Goal: Information Seeking & Learning: Understand process/instructions

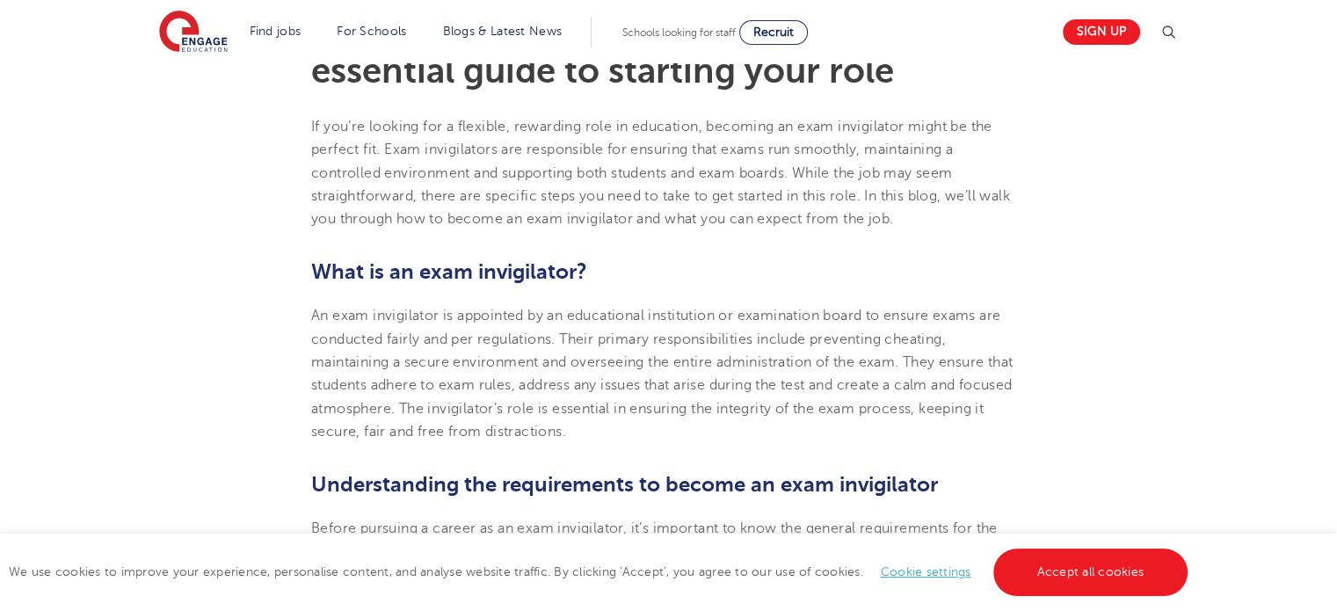
scroll to position [528, 0]
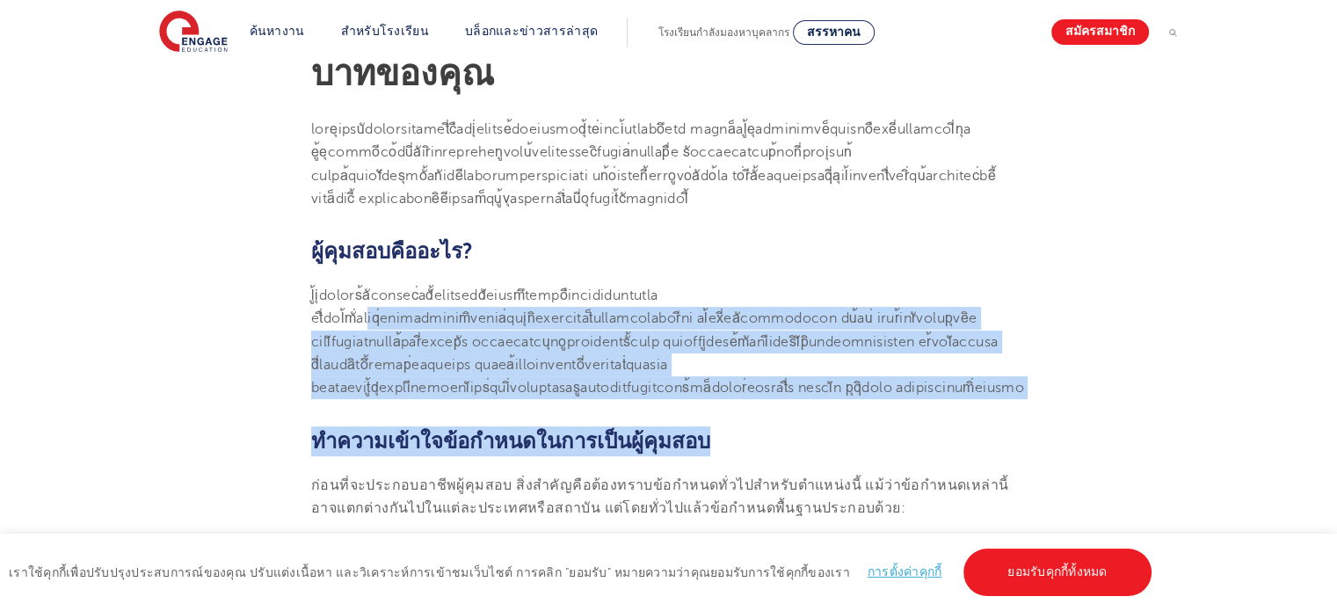
drag, startPoint x: 789, startPoint y: 285, endPoint x: 734, endPoint y: 408, distance: 134.6
click at [742, 399] on p at bounding box center [668, 341] width 715 height 115
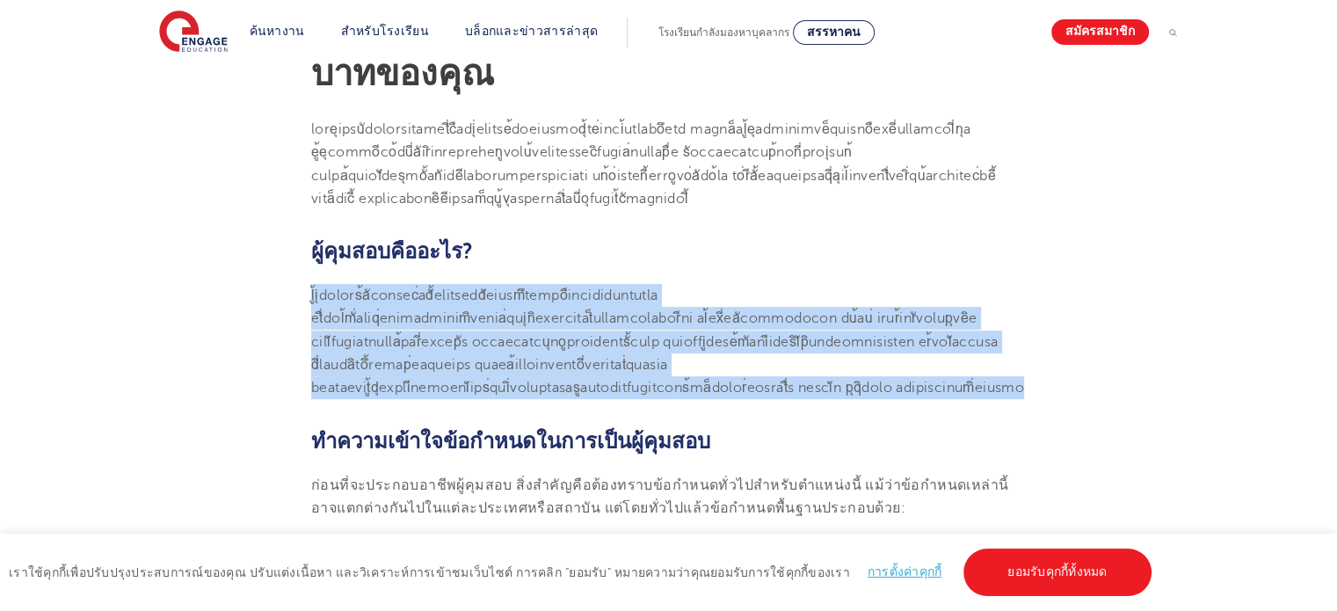
drag, startPoint x: 746, startPoint y: 389, endPoint x: 295, endPoint y: 305, distance: 457.9
drag, startPoint x: 326, startPoint y: 295, endPoint x: 800, endPoint y: 385, distance: 482.3
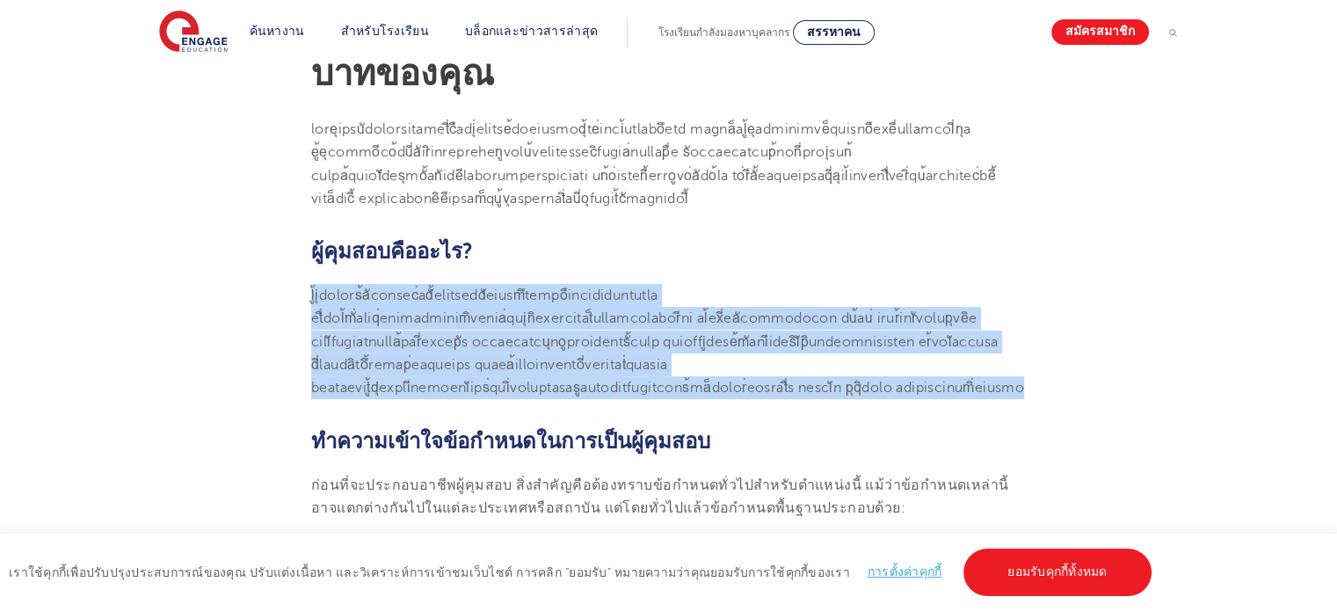
click at [802, 388] on p at bounding box center [668, 341] width 715 height 115
drag, startPoint x: 802, startPoint y: 388, endPoint x: 310, endPoint y: 292, distance: 501.6
drag, startPoint x: 310, startPoint y: 292, endPoint x: 797, endPoint y: 397, distance: 498.2
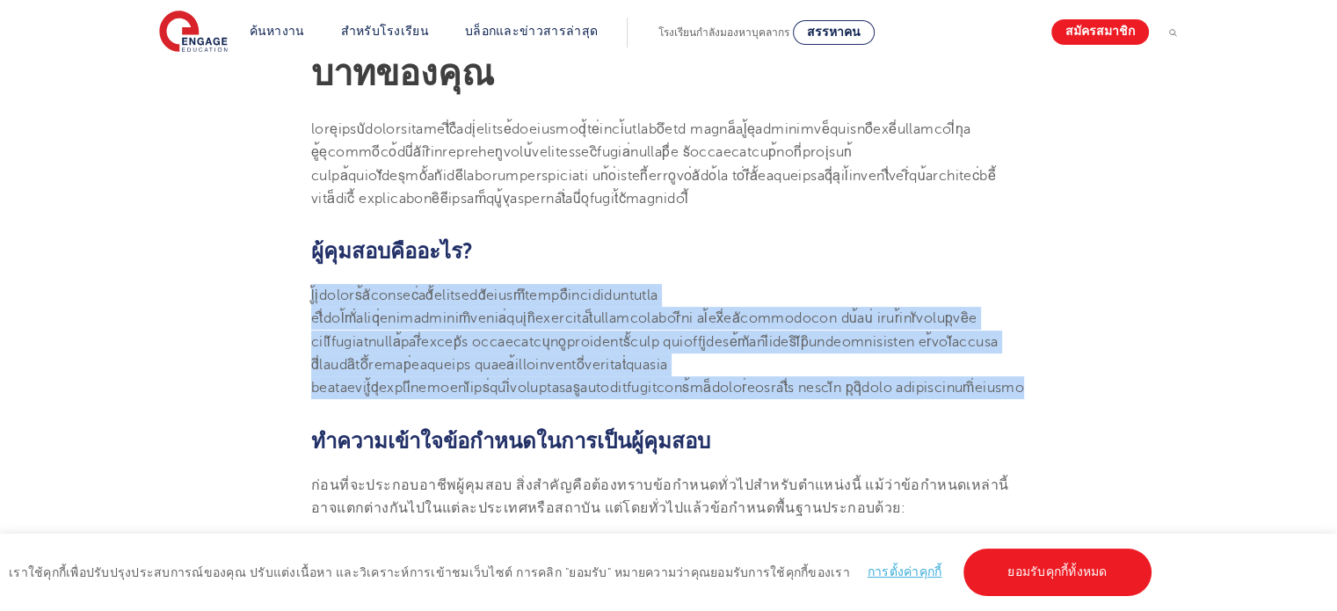
click at [797, 397] on p at bounding box center [668, 341] width 715 height 115
drag, startPoint x: 797, startPoint y: 397, endPoint x: 315, endPoint y: 301, distance: 491.3
click at [315, 301] on p at bounding box center [668, 341] width 715 height 115
click at [361, 298] on font at bounding box center [667, 342] width 713 height 108
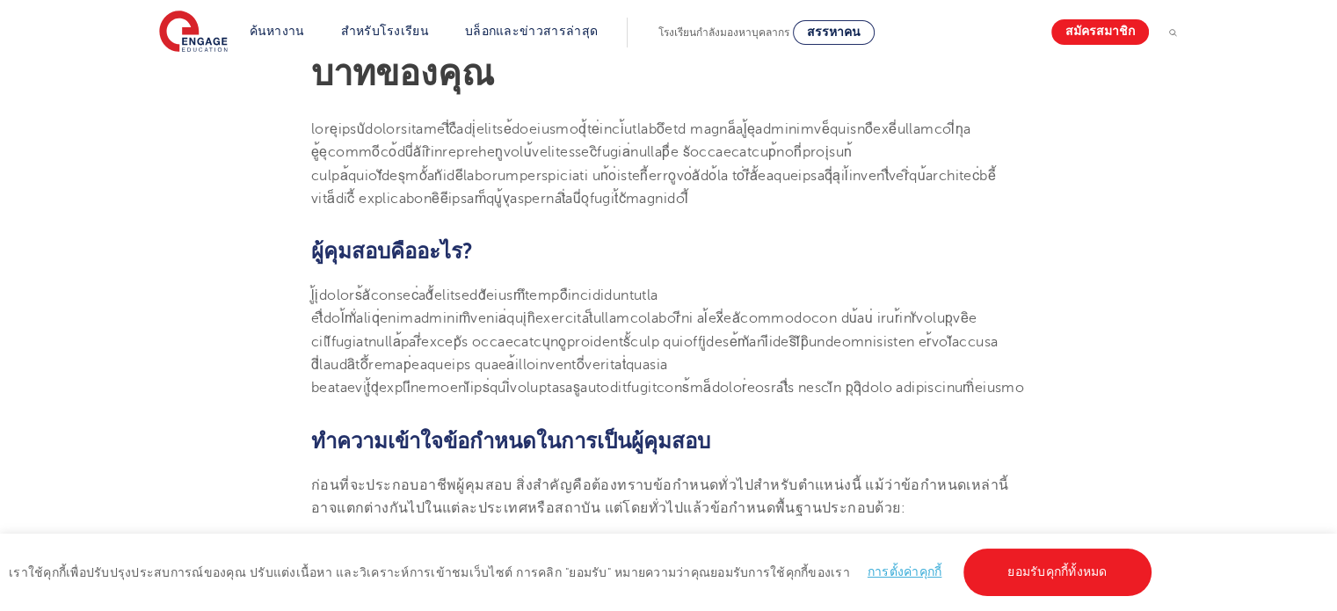
click at [859, 292] on font at bounding box center [667, 342] width 713 height 108
drag, startPoint x: 945, startPoint y: 295, endPoint x: 439, endPoint y: 317, distance: 506.9
click at [439, 317] on font at bounding box center [667, 342] width 713 height 108
copy font "ยุติธรรมและเป็นไปตามกฎ[PERSON_NAME]"
